Goal: Task Accomplishment & Management: Manage account settings

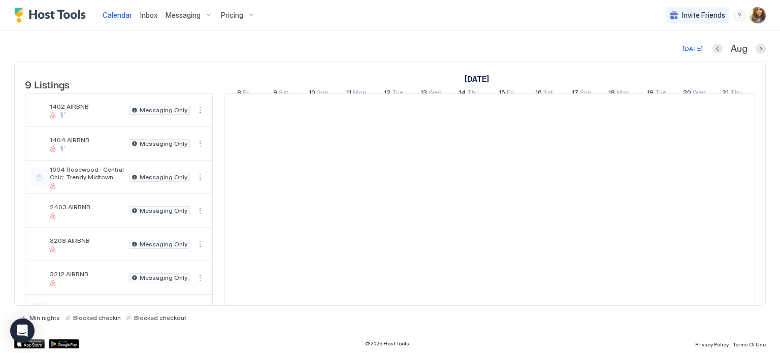
scroll to position [0, 564]
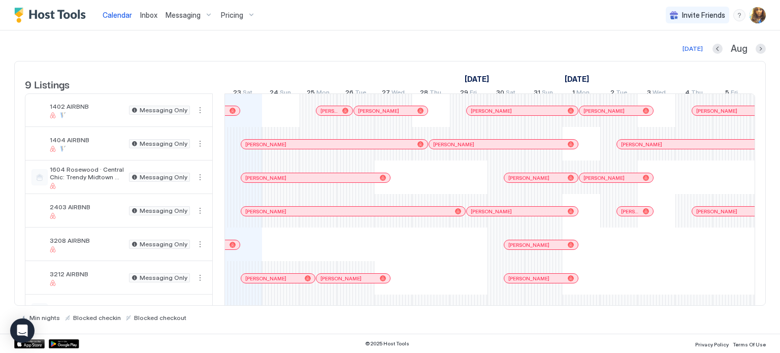
click at [185, 15] on span "Messaging" at bounding box center [183, 15] width 35 height 9
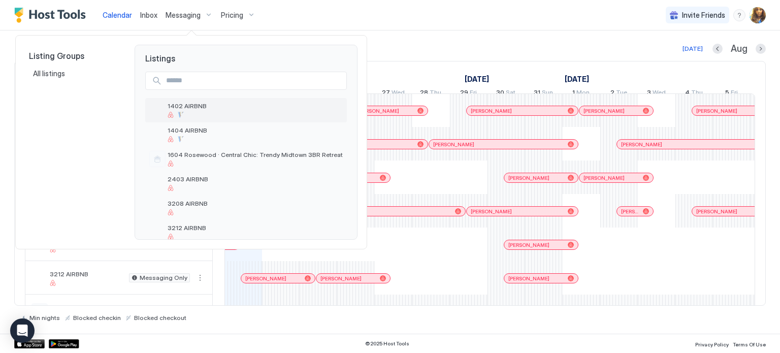
click at [297, 116] on div at bounding box center [255, 115] width 175 height 6
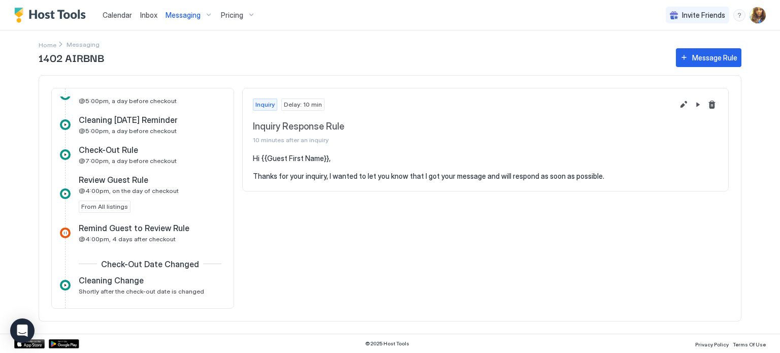
scroll to position [417, 0]
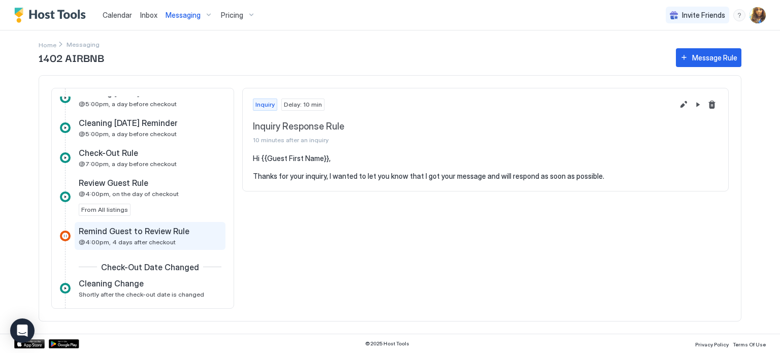
click at [150, 230] on span "Remind Guest to Review Rule" at bounding box center [134, 231] width 111 height 10
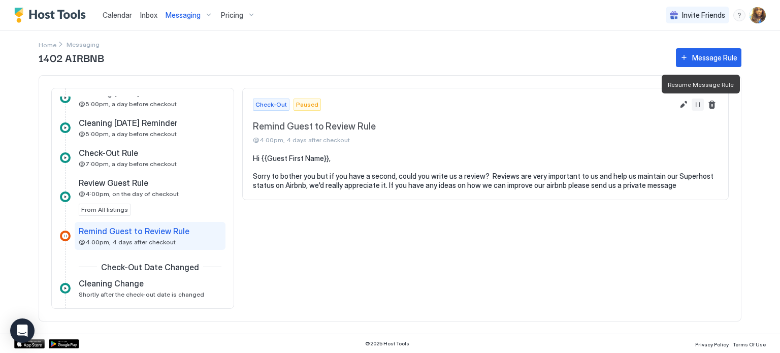
click at [697, 104] on button "Resume Message Rule" at bounding box center [698, 105] width 12 height 12
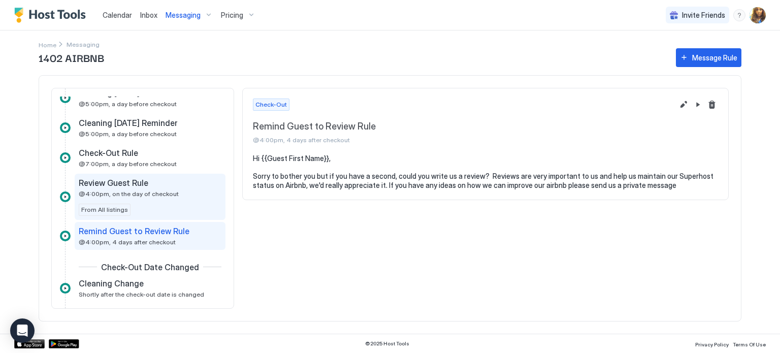
click at [201, 193] on div "Review Guest Rule @4:00pm, on the day of checkout From All listings" at bounding box center [150, 197] width 143 height 38
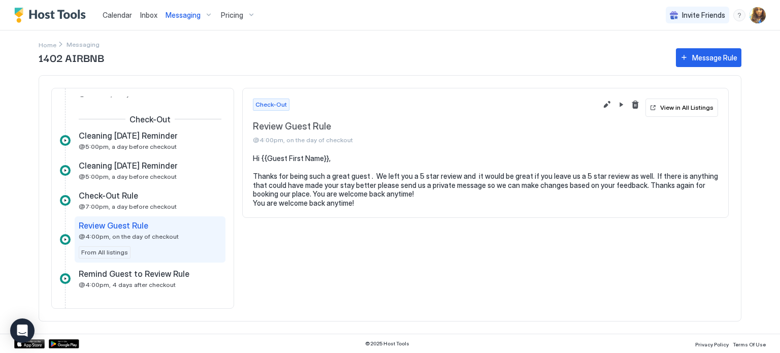
scroll to position [360, 0]
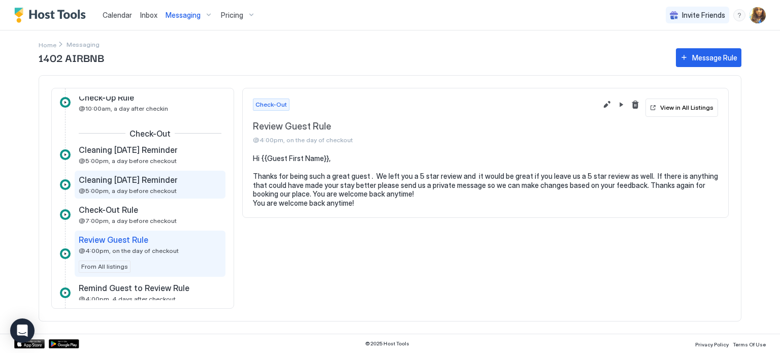
click at [189, 185] on div "Cleaning [DATE] Reminder @5:00pm, a day before checkout" at bounding box center [143, 185] width 129 height 20
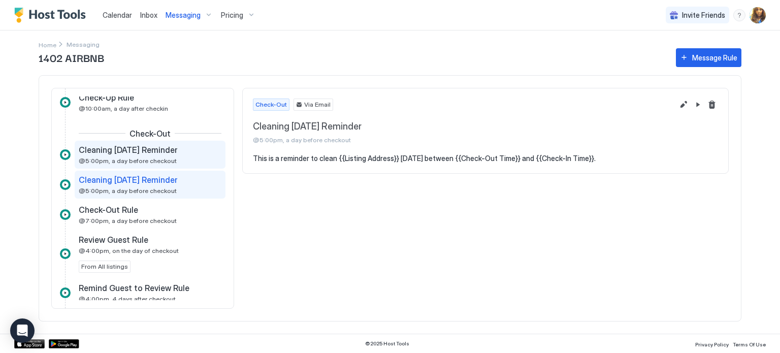
click at [178, 146] on span "Cleaning [DATE] Reminder" at bounding box center [128, 150] width 99 height 10
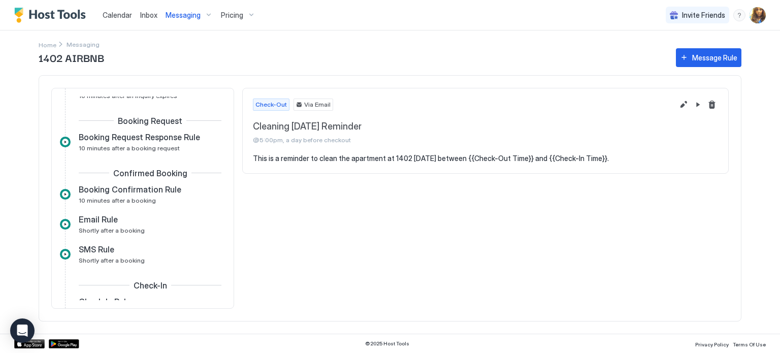
scroll to position [75, 0]
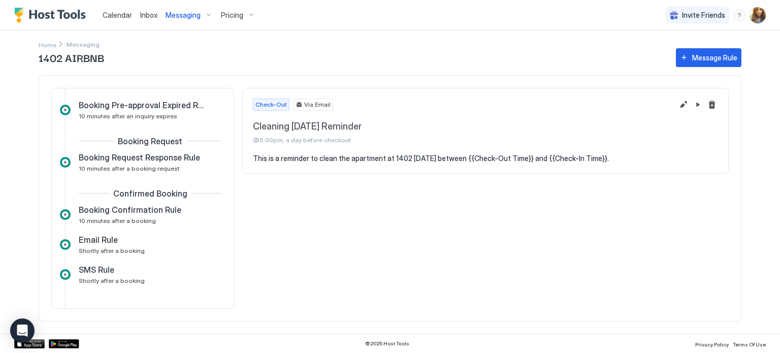
click at [197, 13] on span "Messaging" at bounding box center [183, 15] width 35 height 9
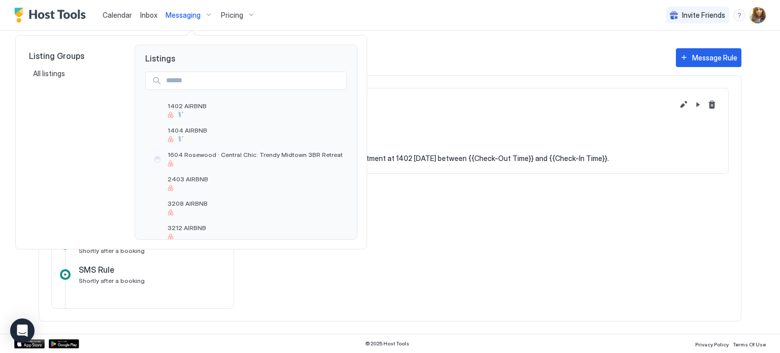
click at [760, 12] on div at bounding box center [390, 176] width 780 height 353
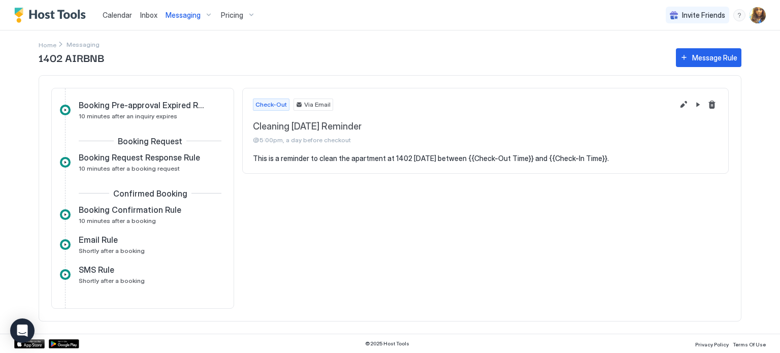
click at [760, 15] on img "User profile" at bounding box center [758, 15] width 16 height 16
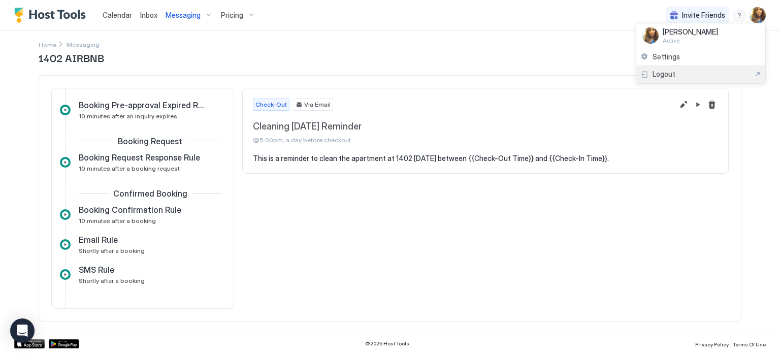
click at [687, 74] on div "Logout" at bounding box center [701, 74] width 121 height 9
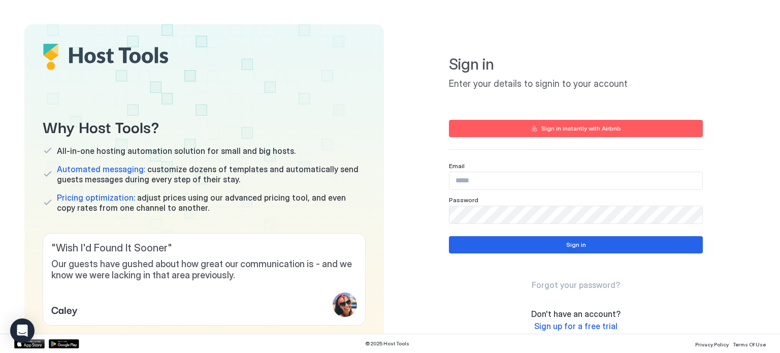
type input "**********"
click at [547, 243] on button "Sign in" at bounding box center [576, 244] width 254 height 17
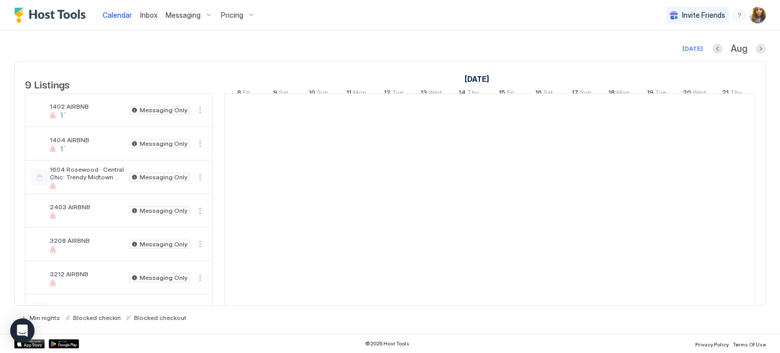
scroll to position [0, 564]
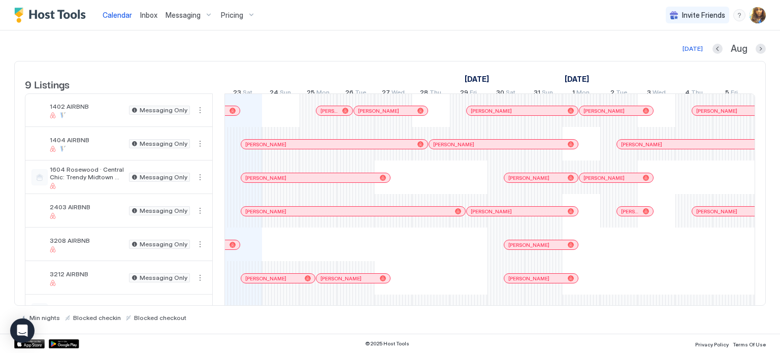
click at [178, 14] on span "Messaging" at bounding box center [183, 15] width 35 height 9
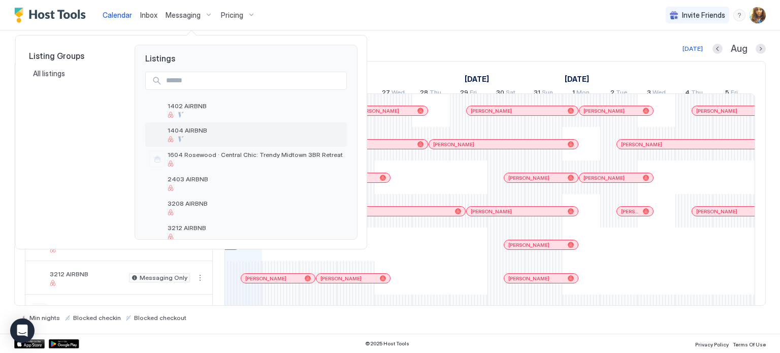
click at [190, 134] on span "1404 AIRBNB" at bounding box center [255, 130] width 175 height 8
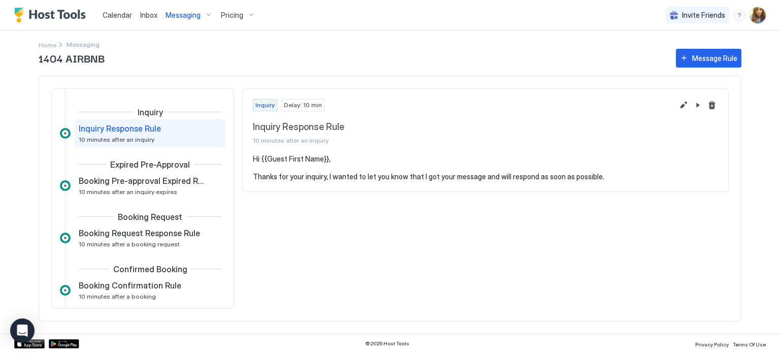
click at [173, 12] on span "Messaging" at bounding box center [183, 15] width 35 height 9
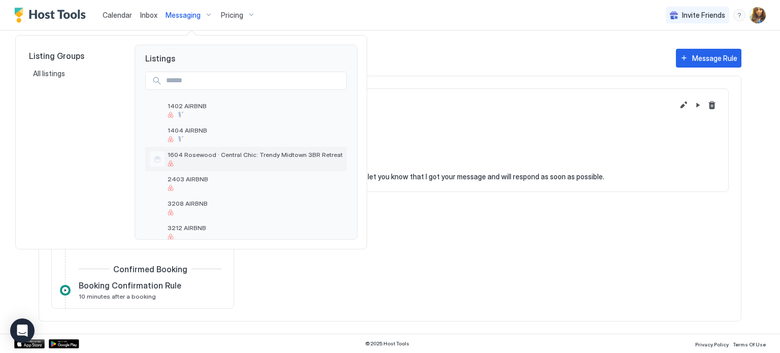
click at [240, 159] on div "1604 Rosewood · Central Chic: Trendy Midtown 3BR Retreat" at bounding box center [255, 159] width 175 height 16
